Goal: Information Seeking & Learning: Learn about a topic

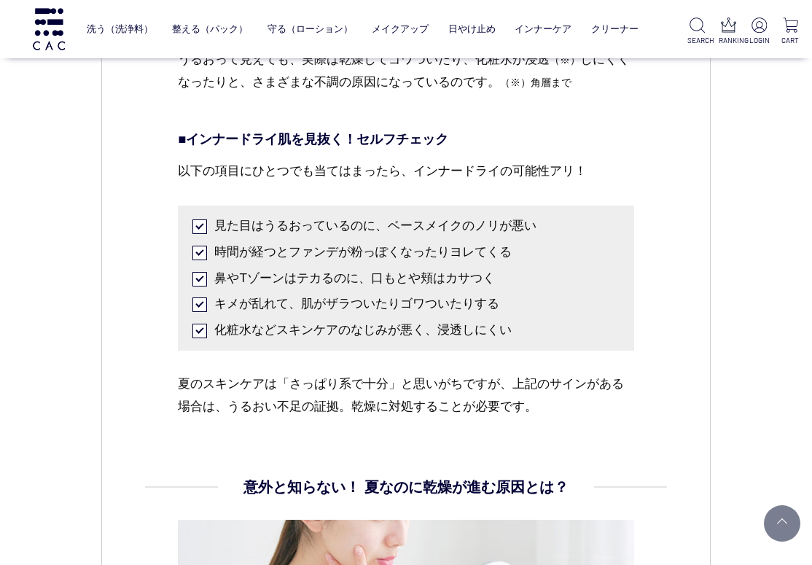
scroll to position [1677, 0]
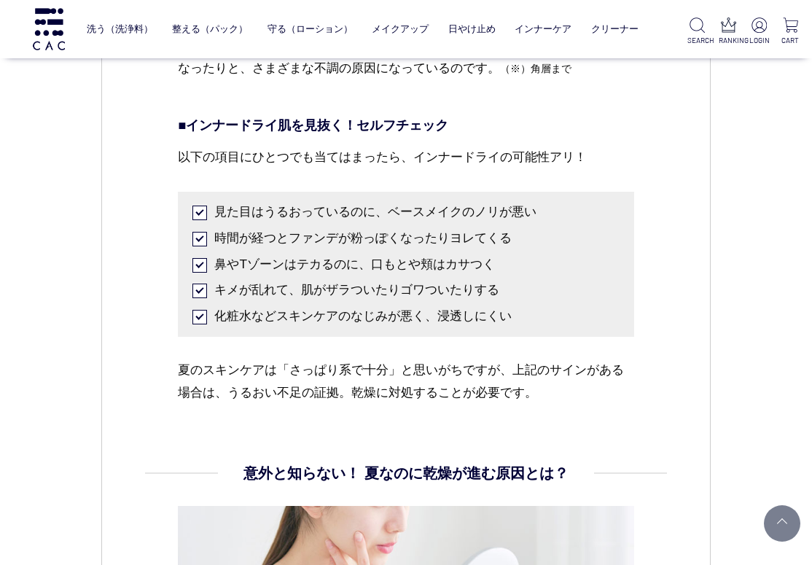
drag, startPoint x: 757, startPoint y: 172, endPoint x: 753, endPoint y: 149, distance: 23.7
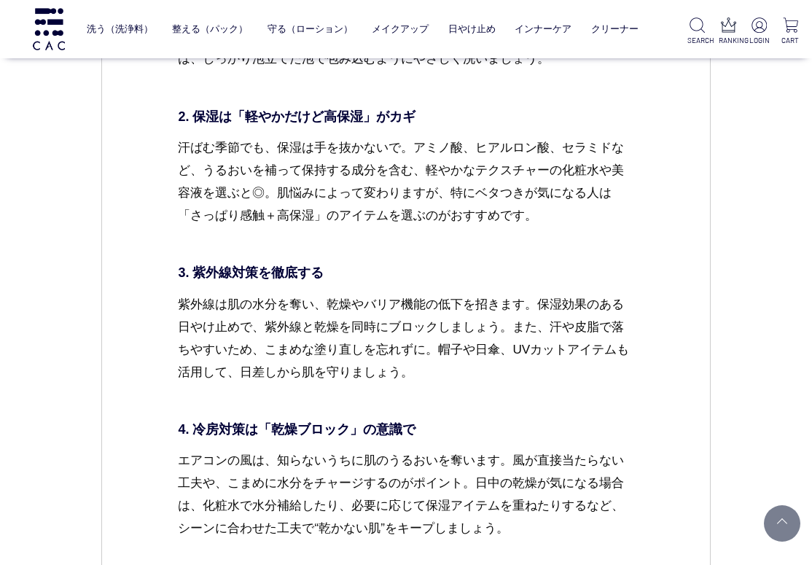
scroll to position [4157, 0]
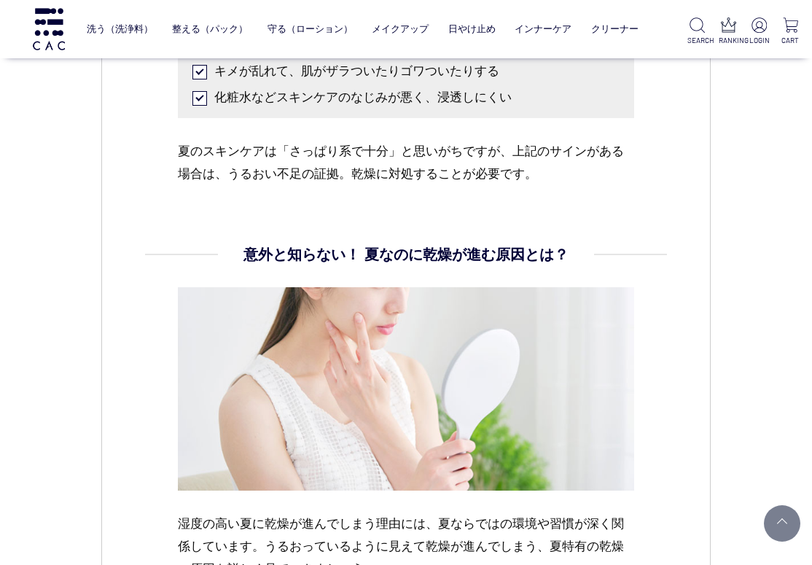
scroll to position [1532, 0]
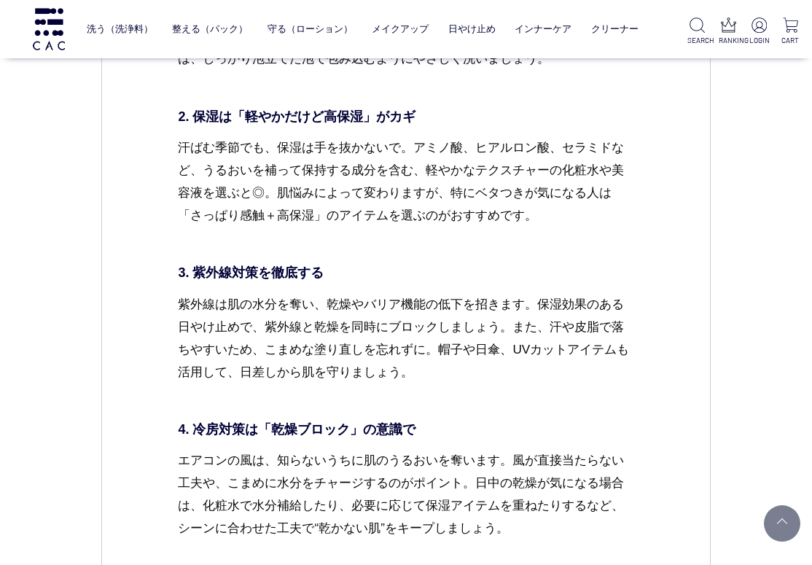
scroll to position [3865, 0]
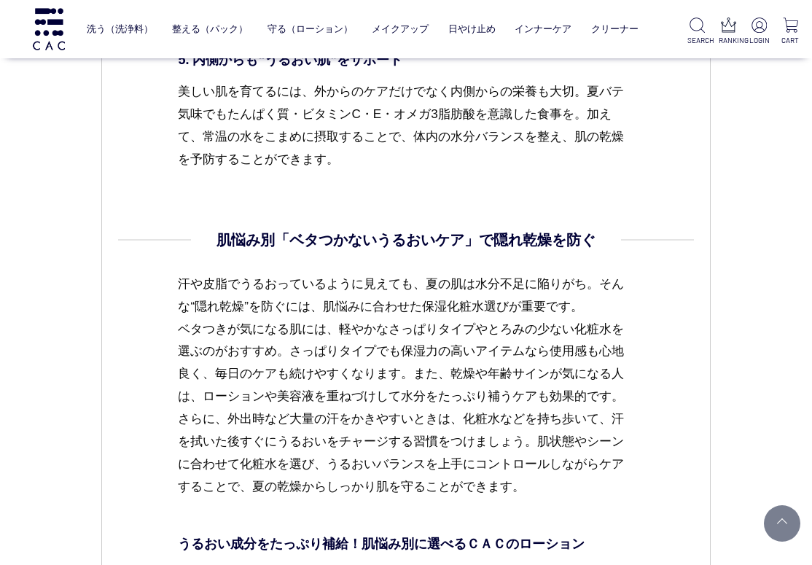
scroll to position [4595, 0]
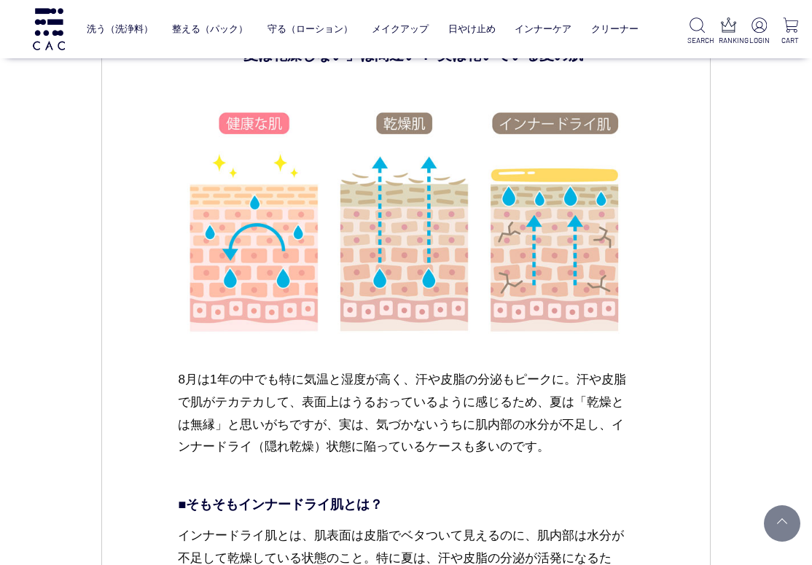
scroll to position [1094, 0]
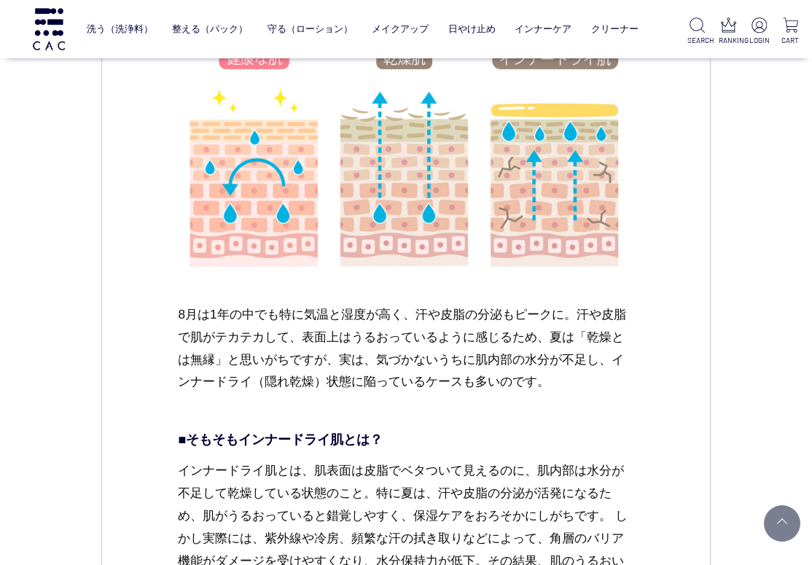
click at [598, 314] on p "8月は1年の中でも特に気温と湿度が高く、汗や皮脂の分泌もピークに。汗や皮脂で肌がテカテカして、表面上はうるおっているように感じるため、夏は「乾燥とは無縁」と思…" at bounding box center [406, 360] width 456 height 114
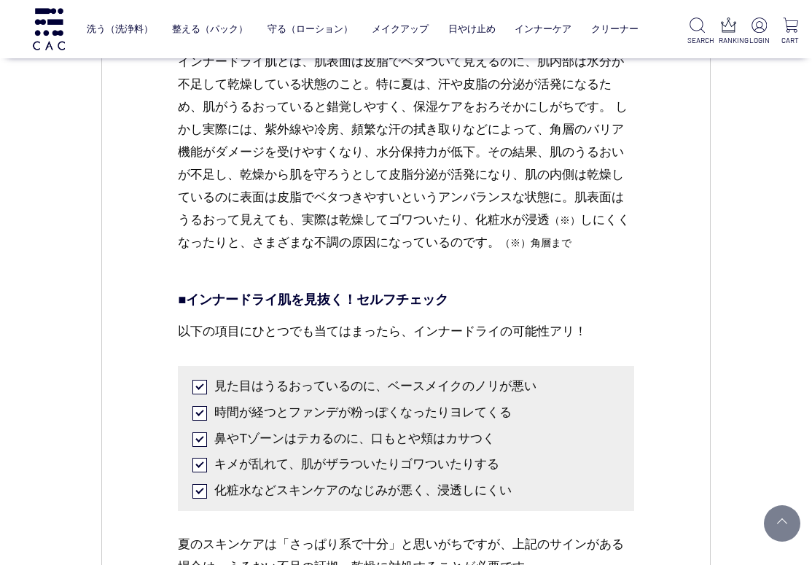
scroll to position [1532, 0]
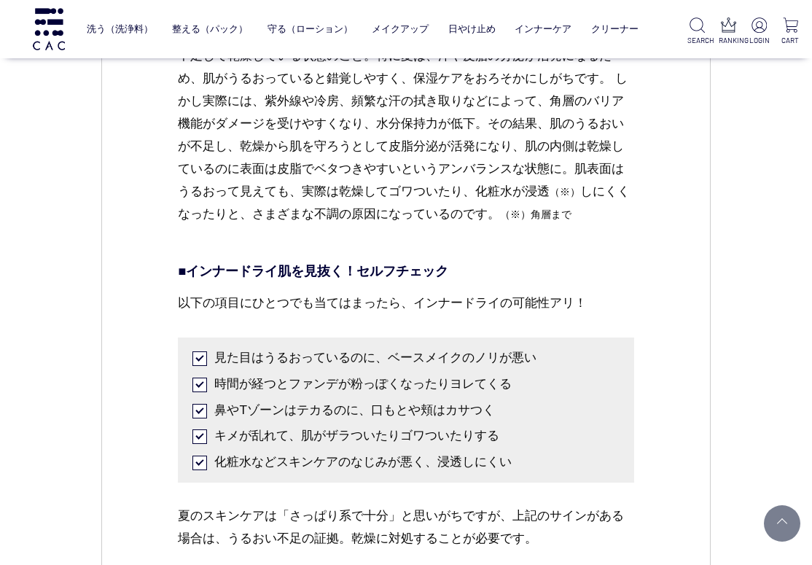
click at [593, 296] on p "以下の項目にひとつでも当てはまったら、インナードライの可能性アリ！" at bounding box center [406, 315] width 456 height 46
click at [549, 317] on p "以下の項目にひとつでも当てはまったら、インナードライの可能性アリ！" at bounding box center [406, 315] width 456 height 46
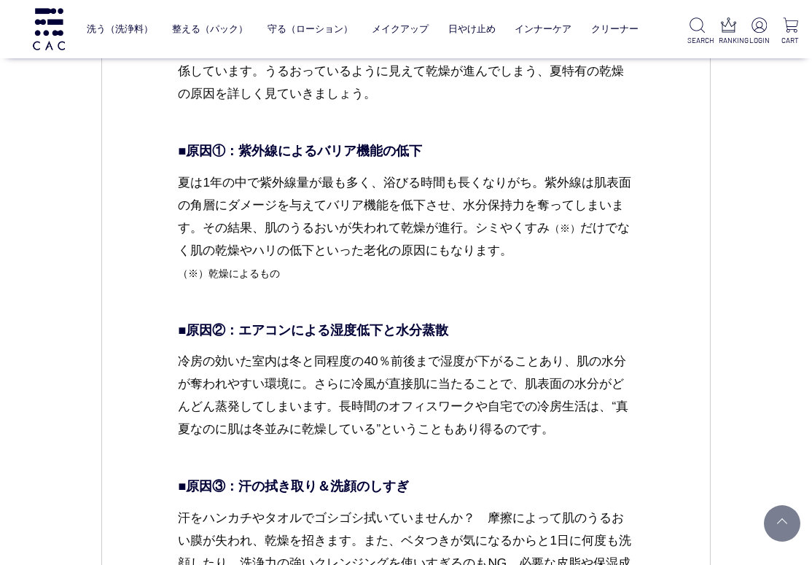
scroll to position [2407, 0]
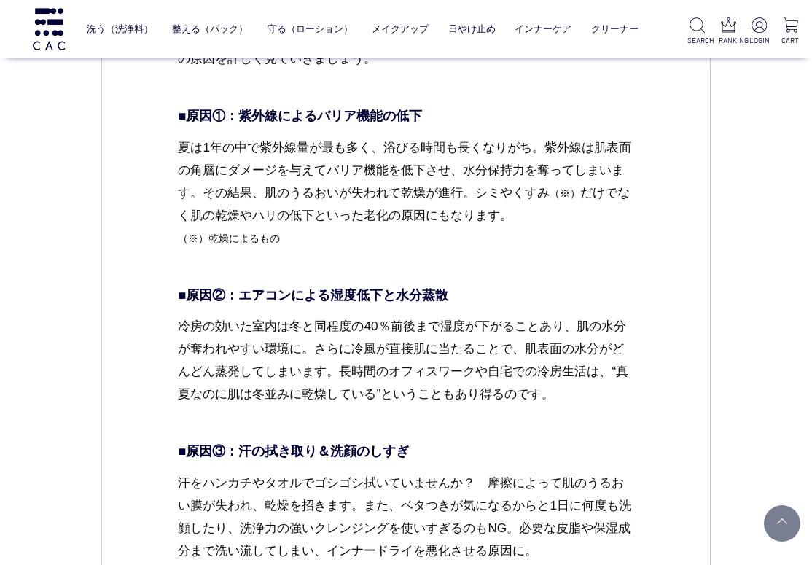
click at [600, 352] on p "冷房の効いた室内は冬と同程度の40％前後まで湿度が下がることあり、肌の水分が奪われやすい環境に。さらに冷風が直接肌に当たることで、肌表面の水分がどんどん蒸発し…" at bounding box center [406, 372] width 456 height 114
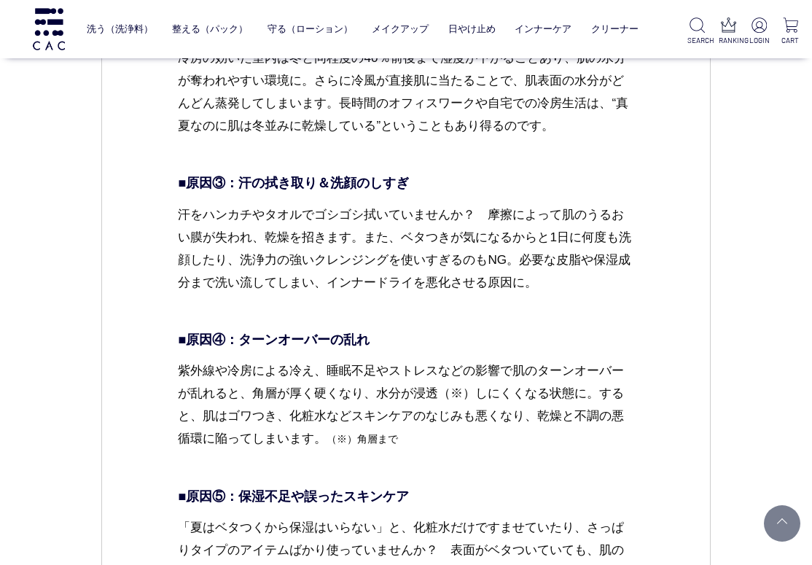
scroll to position [2699, 0]
